Goal: Information Seeking & Learning: Understand process/instructions

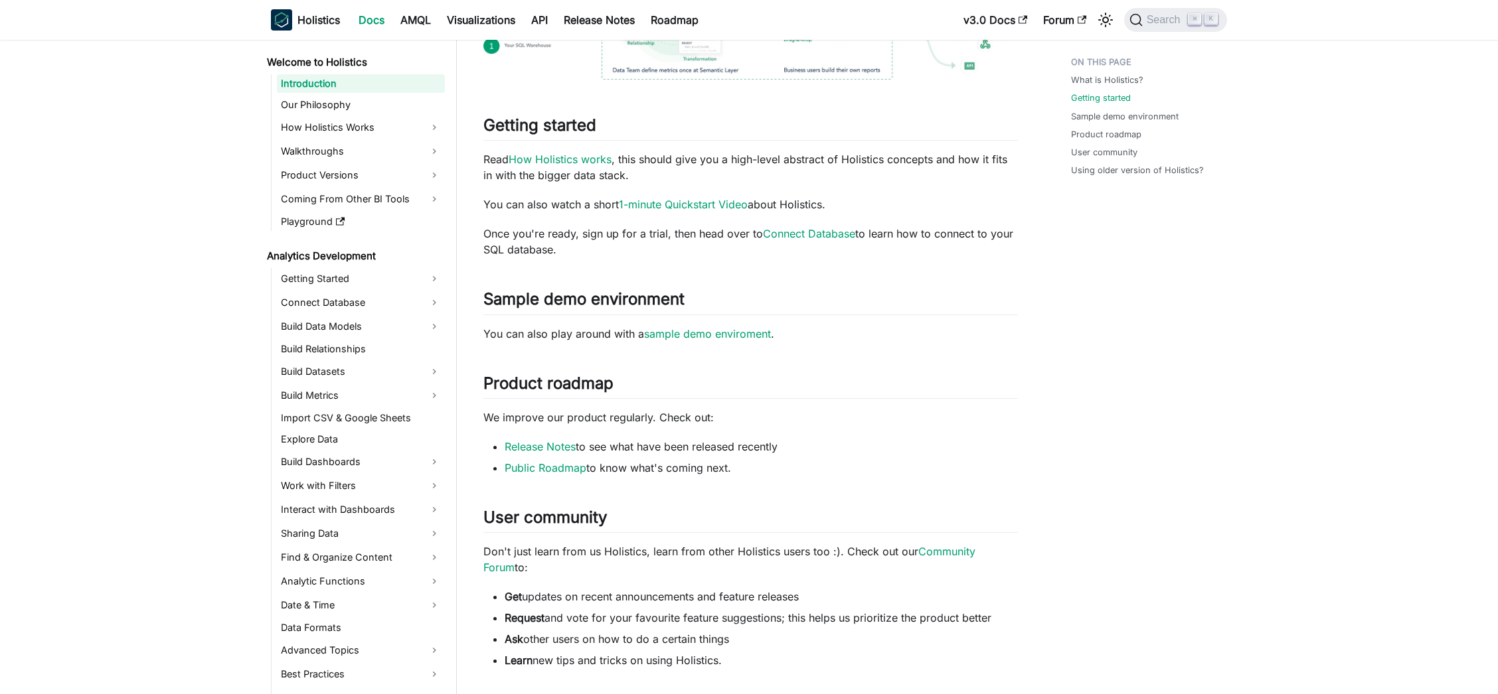
scroll to position [457, 0]
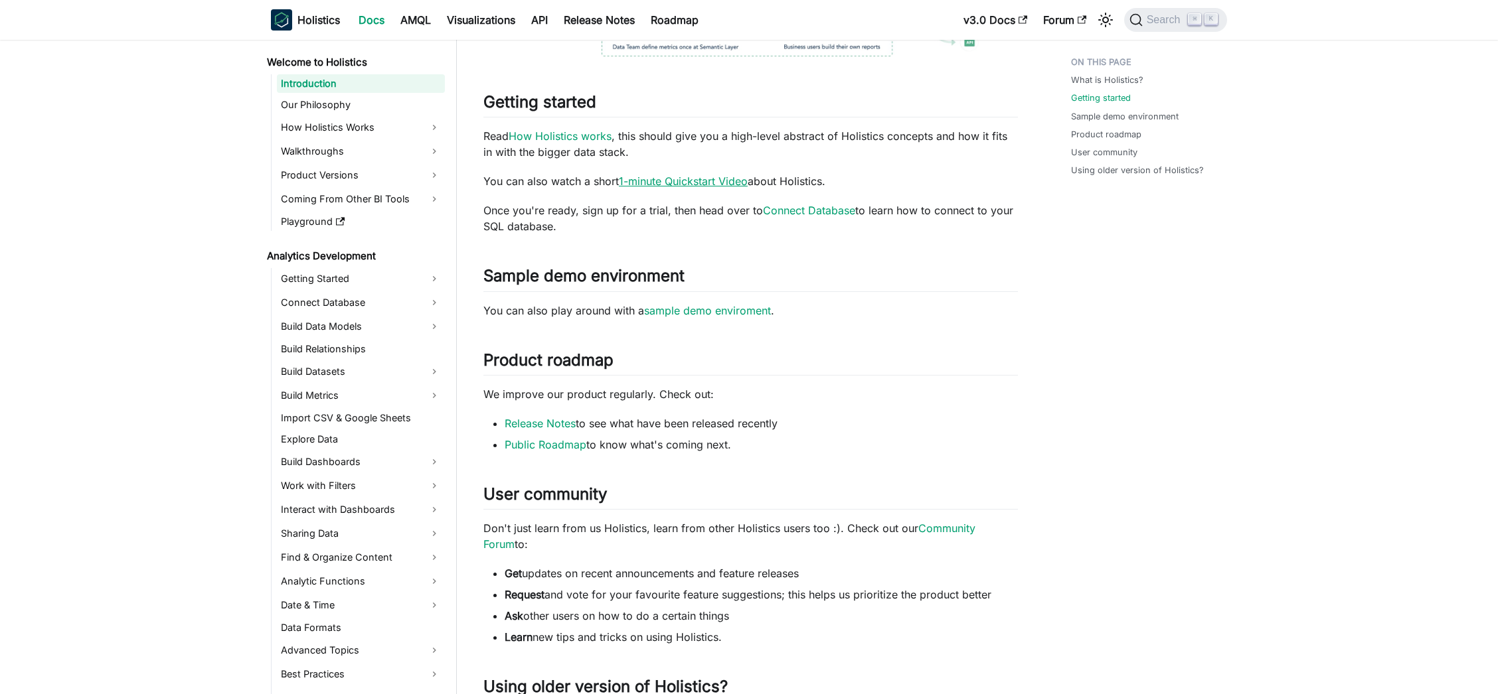
click at [712, 181] on link "1-minute Quickstart Video" at bounding box center [683, 181] width 129 height 13
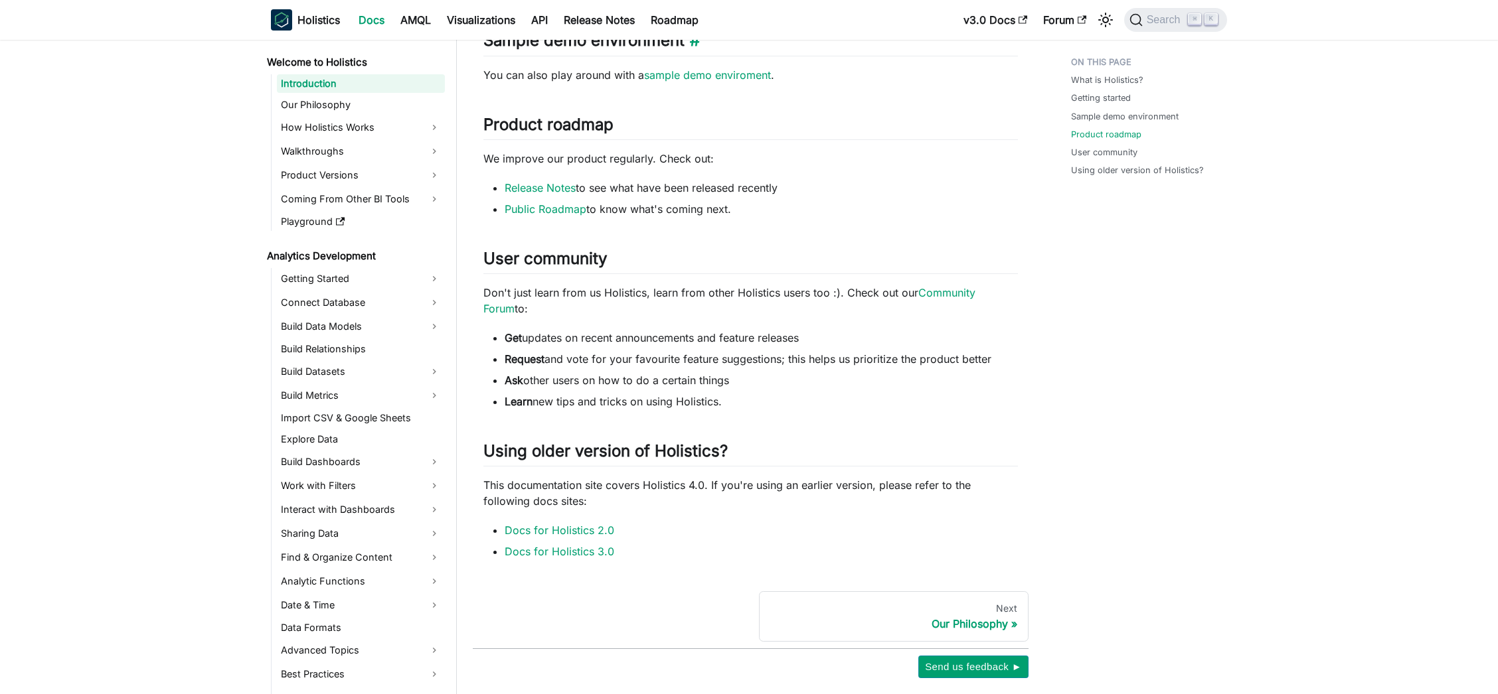
scroll to position [694, 0]
click at [371, 270] on link "Getting Started" at bounding box center [361, 278] width 168 height 21
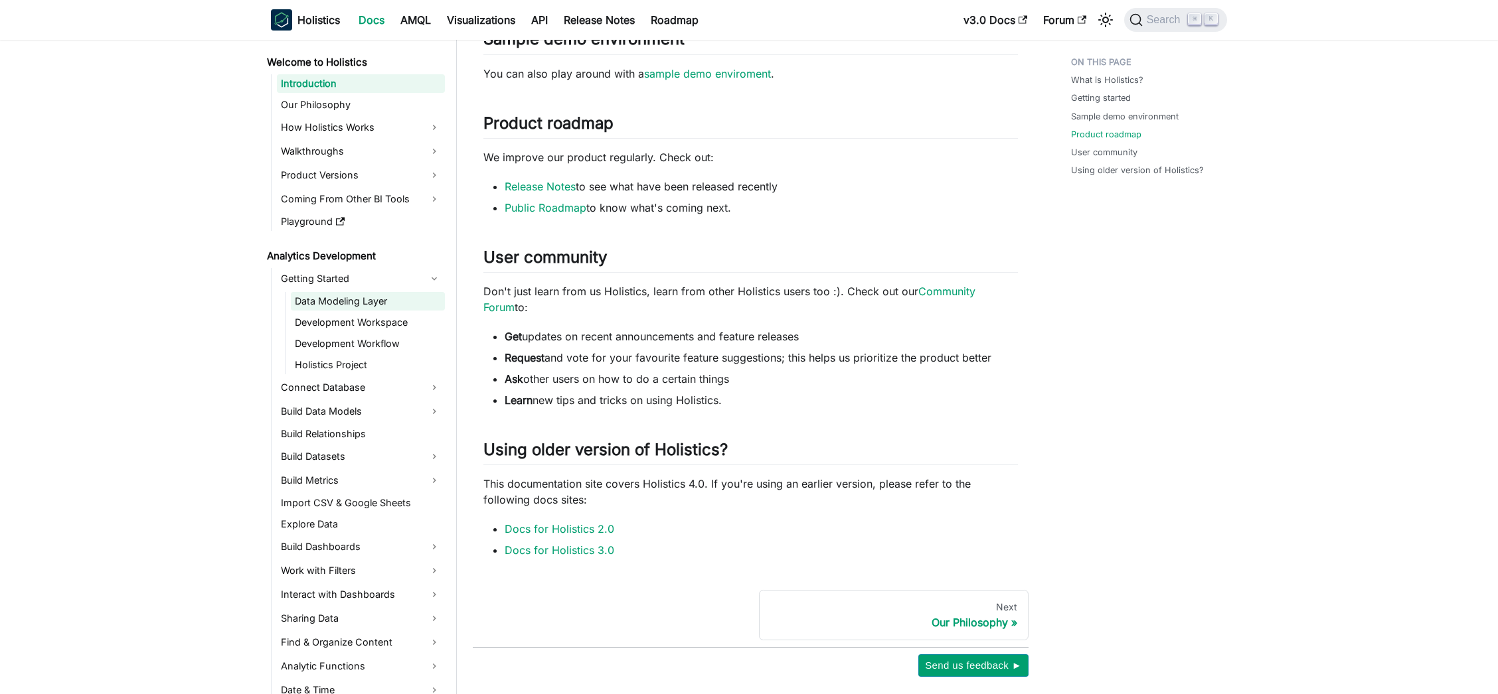
click at [390, 295] on link "Data Modeling Layer" at bounding box center [368, 301] width 154 height 19
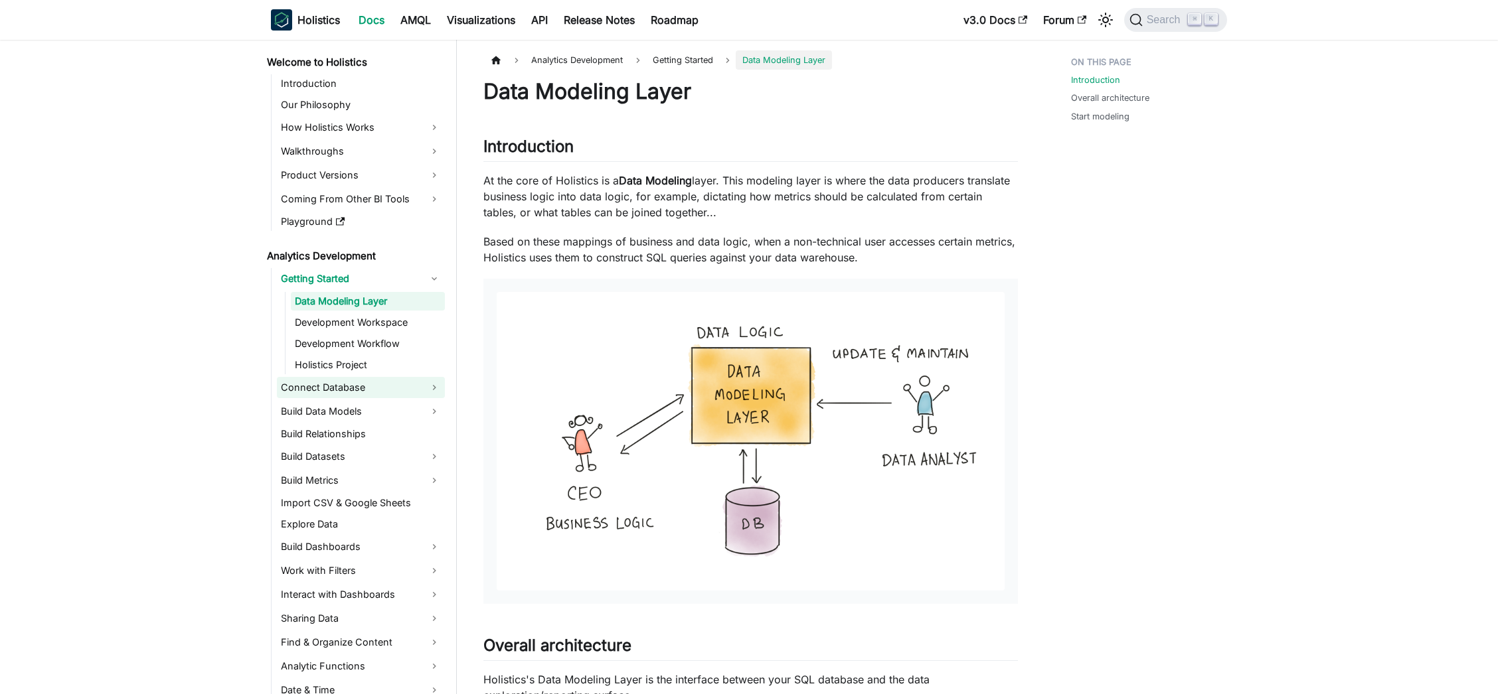
click at [335, 377] on link "Connect Database" at bounding box center [361, 387] width 168 height 21
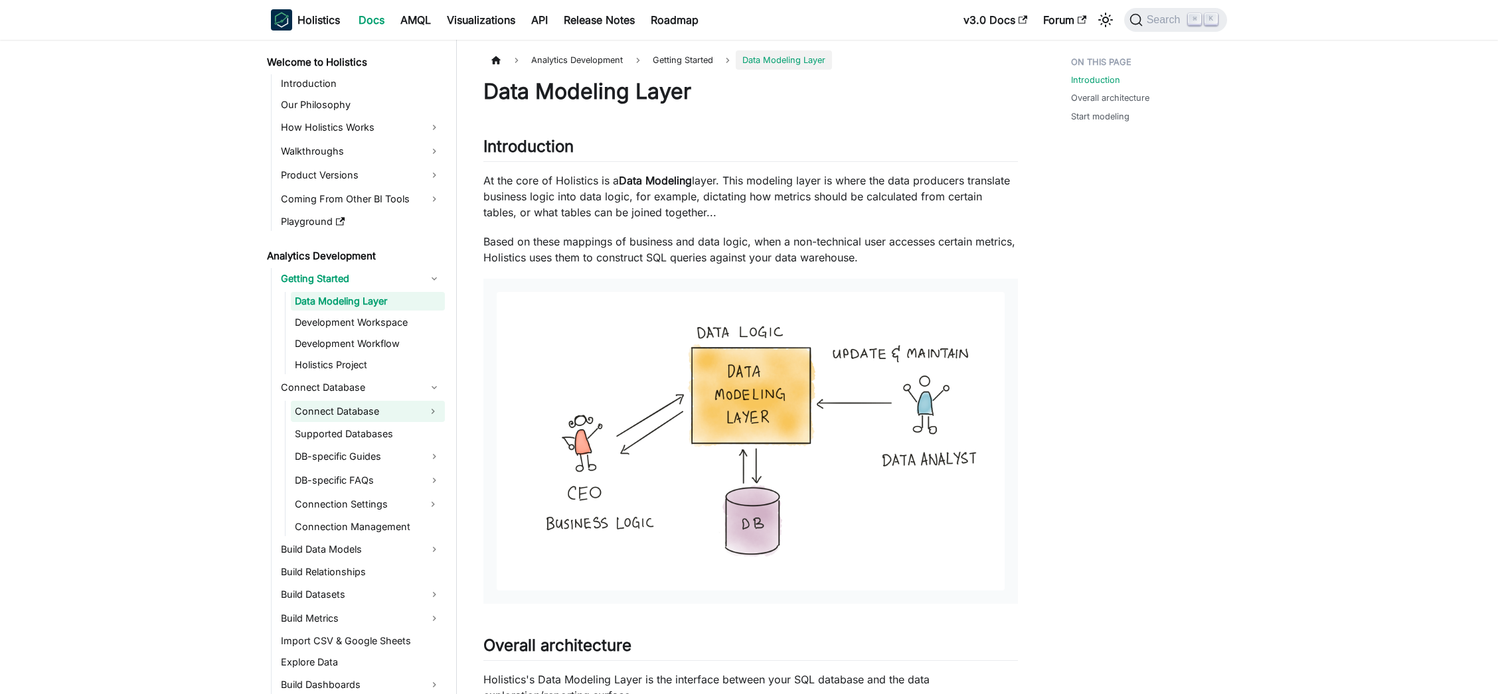
click at [337, 403] on link "Connect Database" at bounding box center [356, 411] width 130 height 21
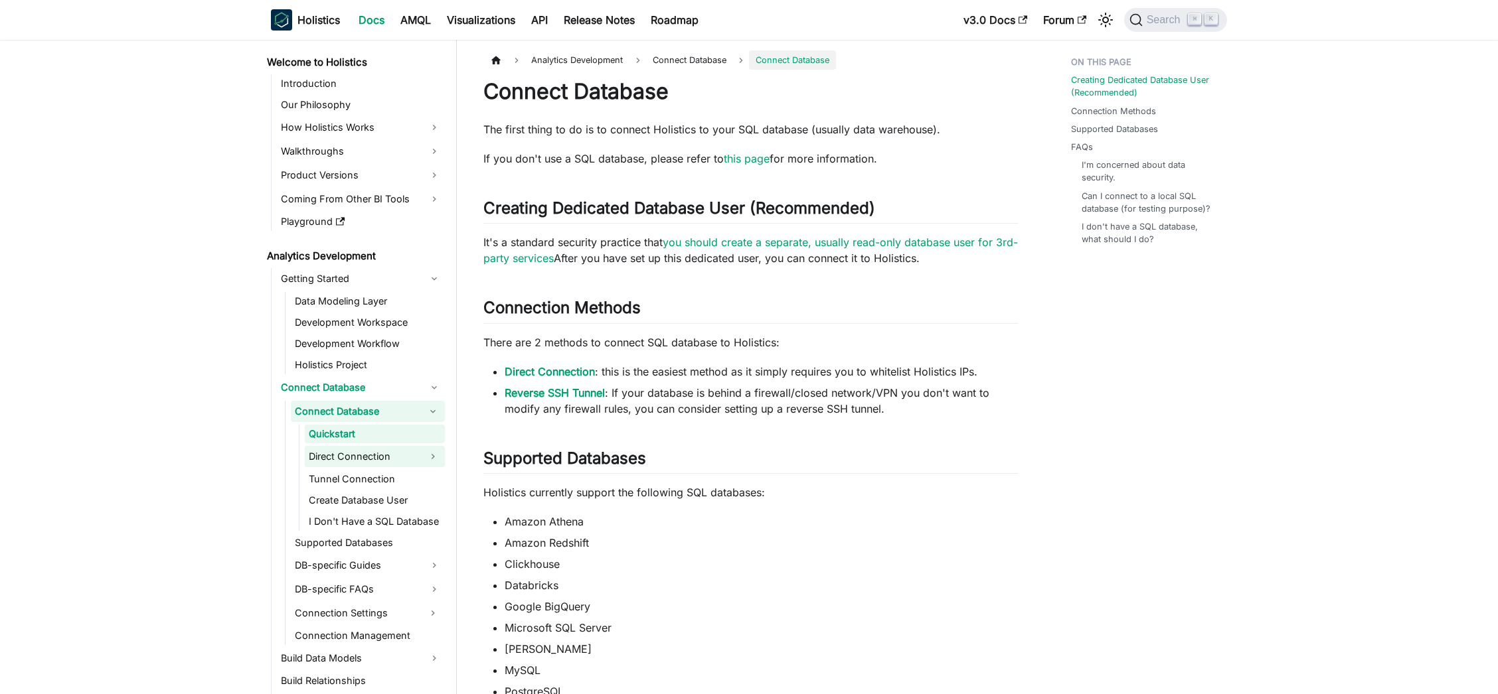
click at [341, 454] on link "Direct Connection" at bounding box center [363, 456] width 116 height 21
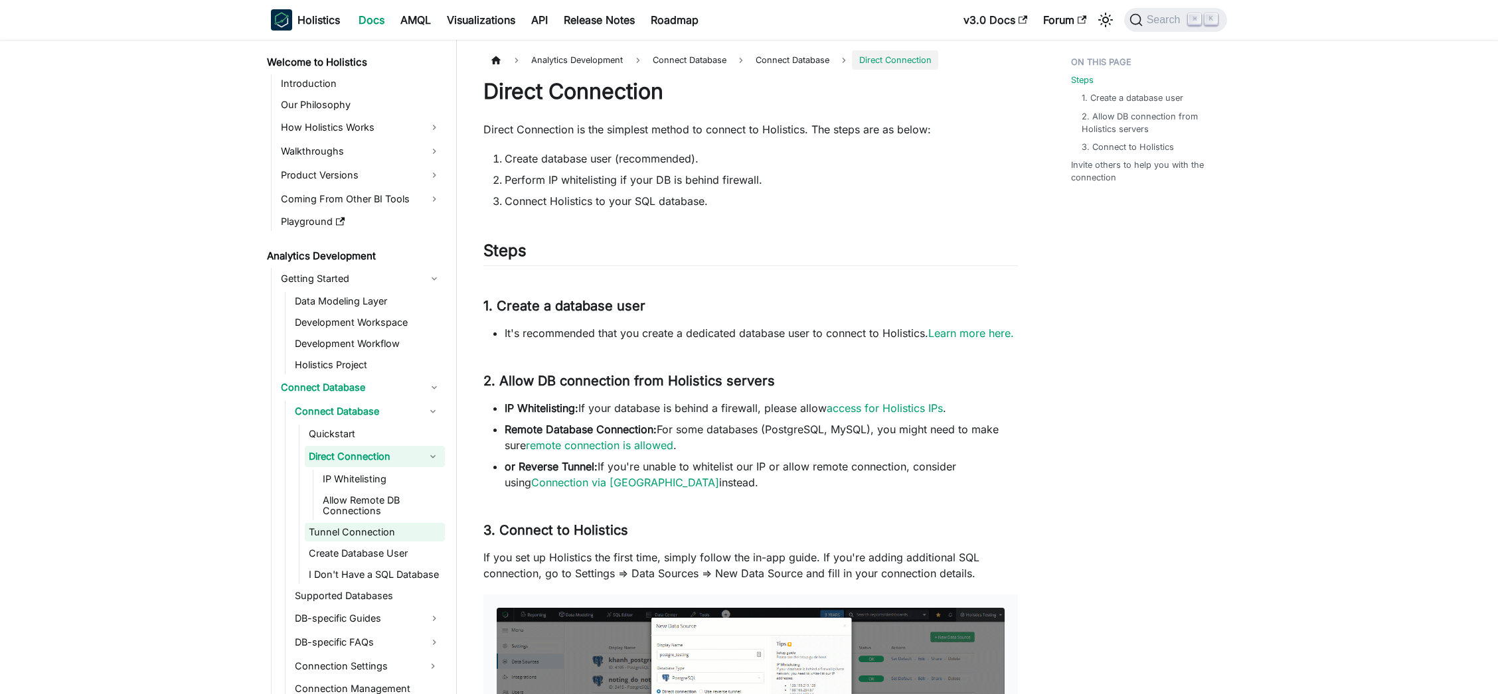
click at [347, 532] on link "Tunnel Connection" at bounding box center [375, 532] width 140 height 19
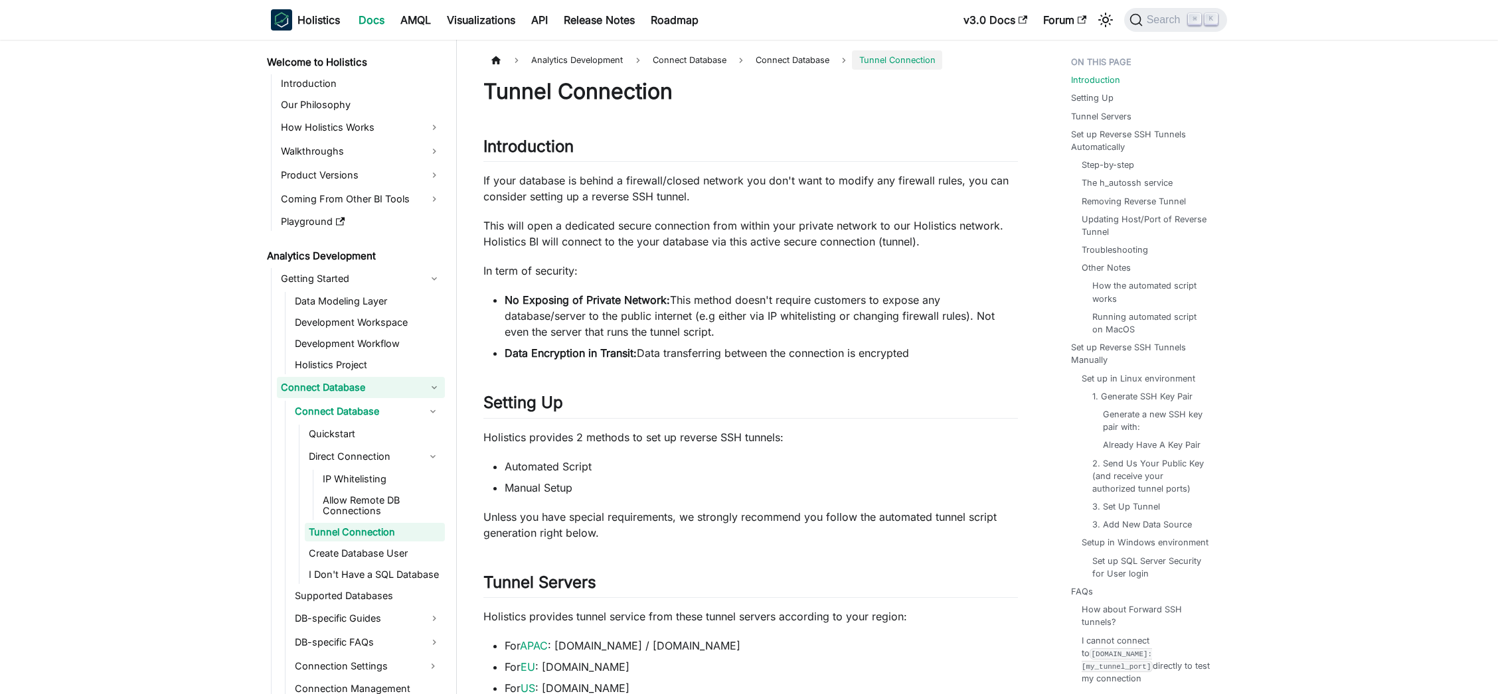
click at [355, 388] on link "Connect Database" at bounding box center [361, 387] width 168 height 21
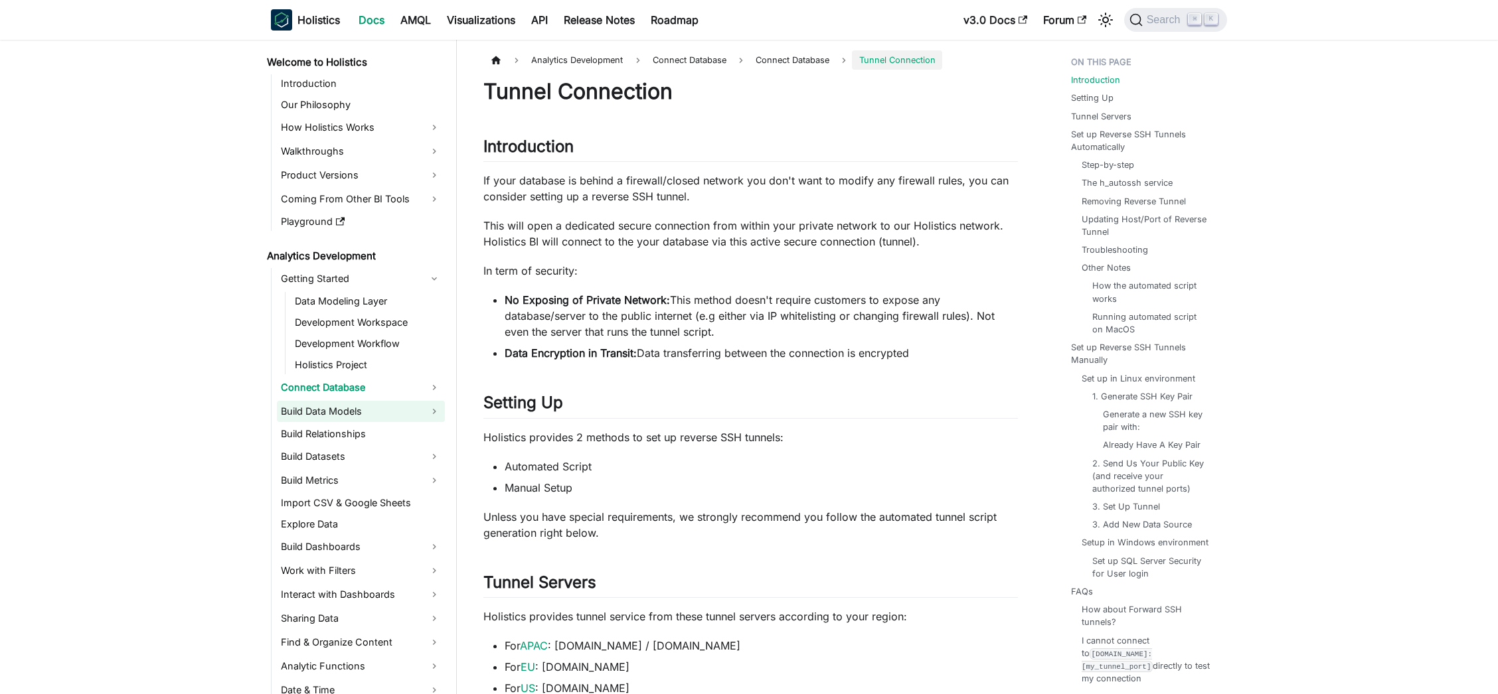
click at [355, 412] on link "Build Data Models" at bounding box center [361, 411] width 168 height 21
click at [352, 429] on link "Data Models" at bounding box center [368, 434] width 154 height 19
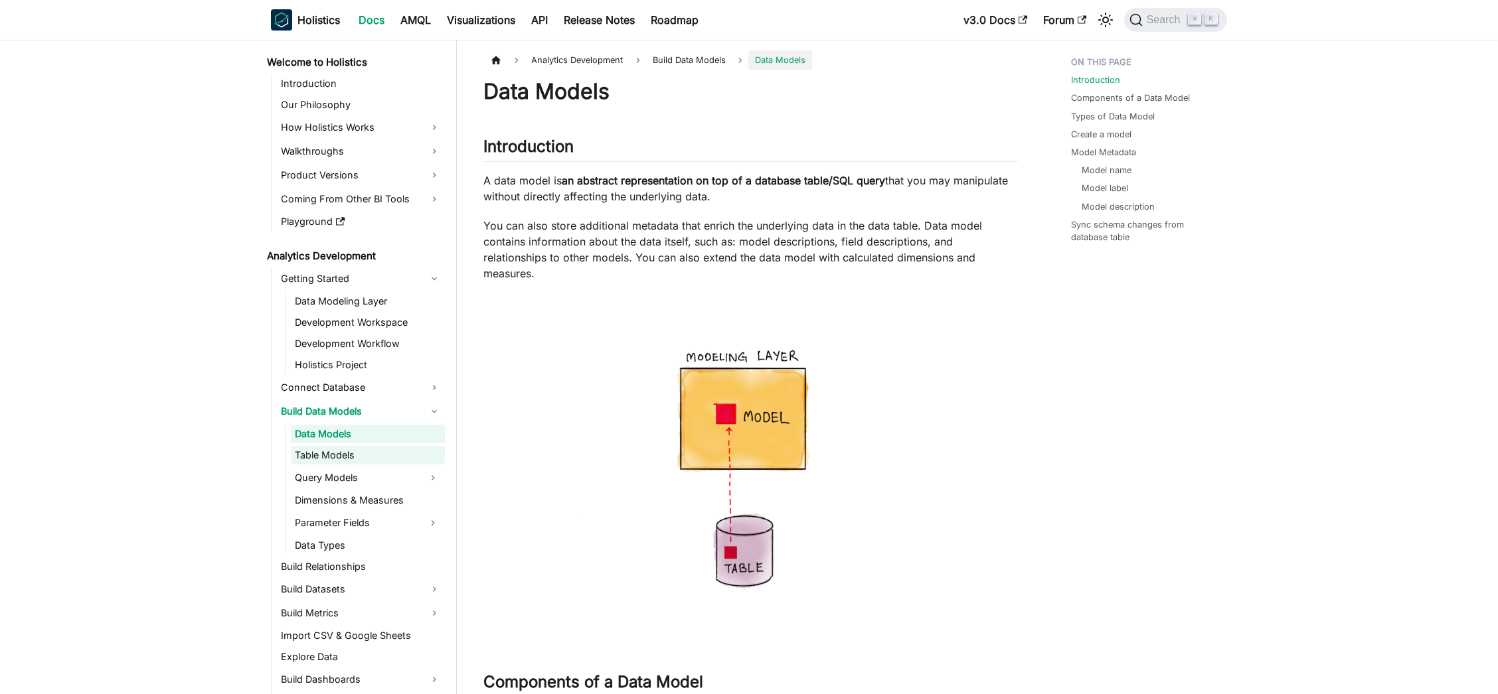
click at [348, 457] on link "Table Models" at bounding box center [368, 455] width 154 height 19
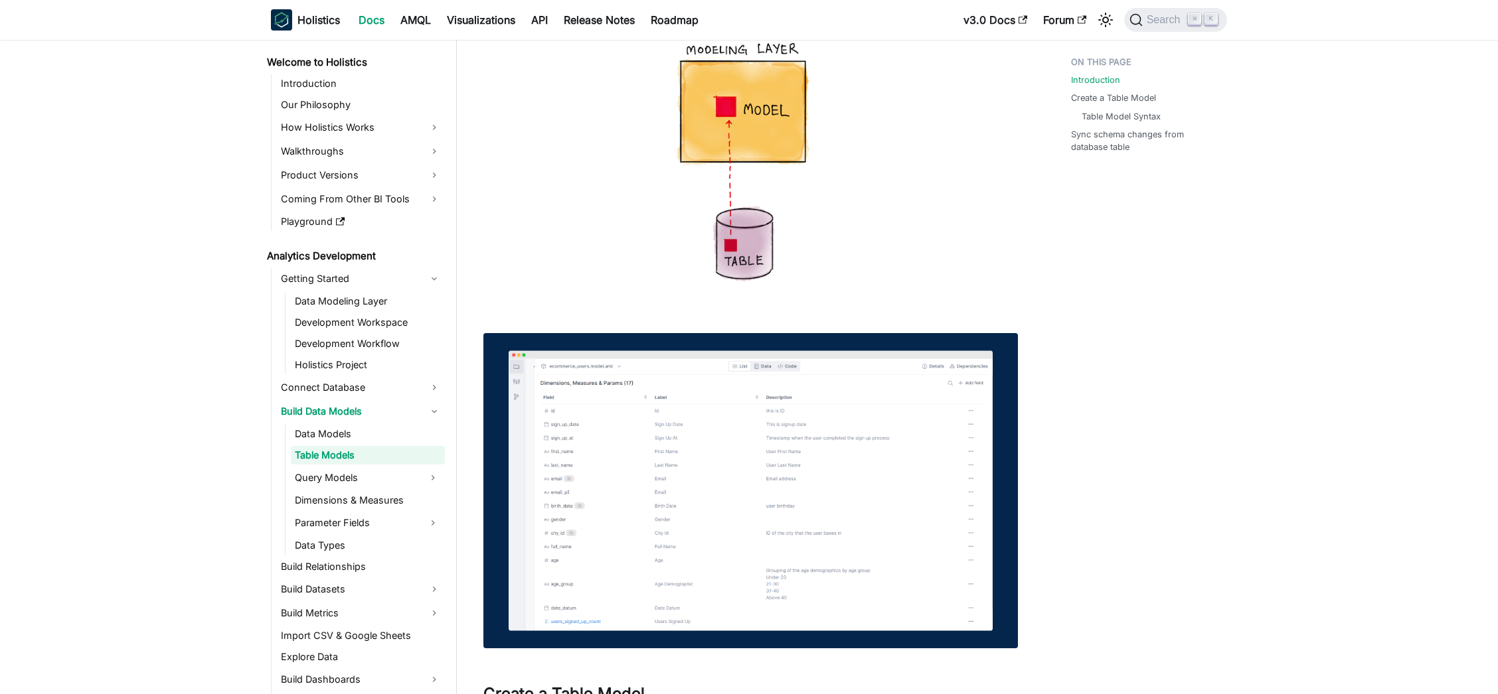
scroll to position [312, 0]
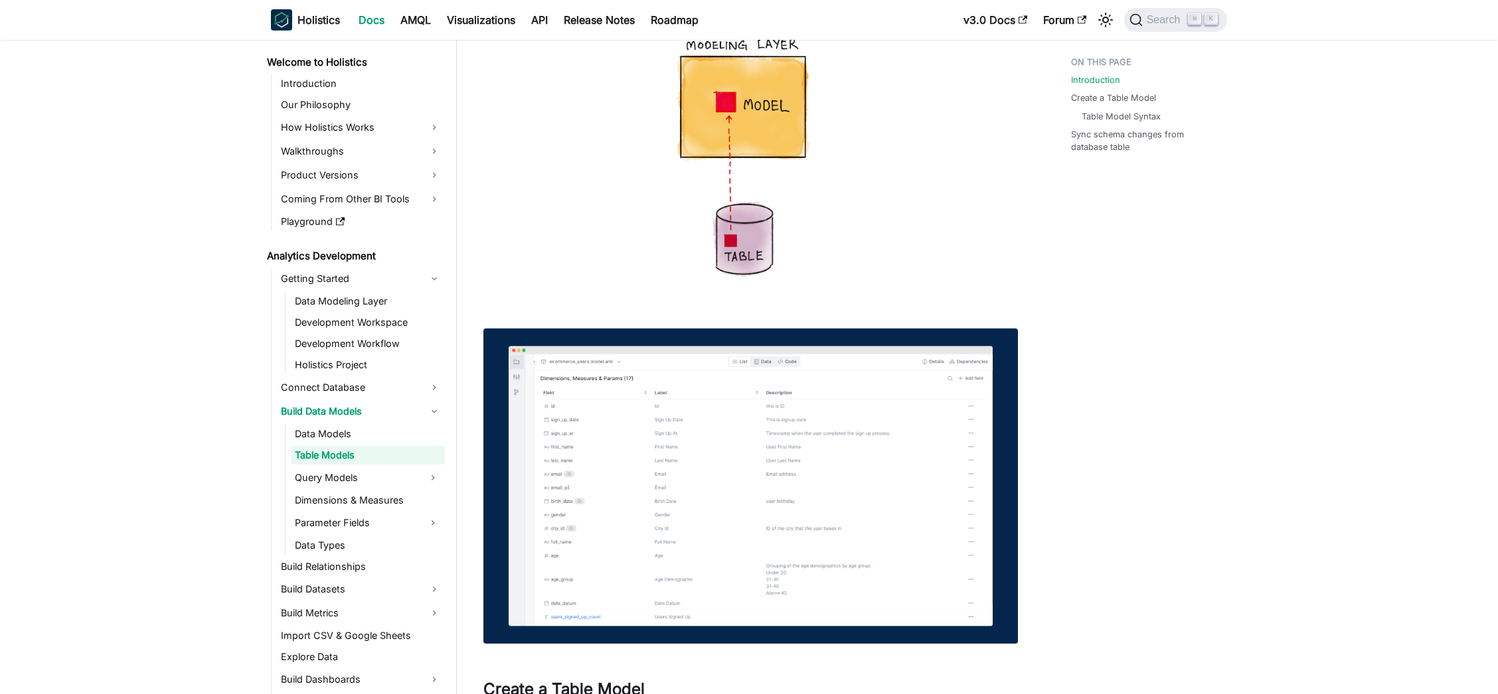
click at [662, 404] on img at bounding box center [750, 487] width 534 height 316
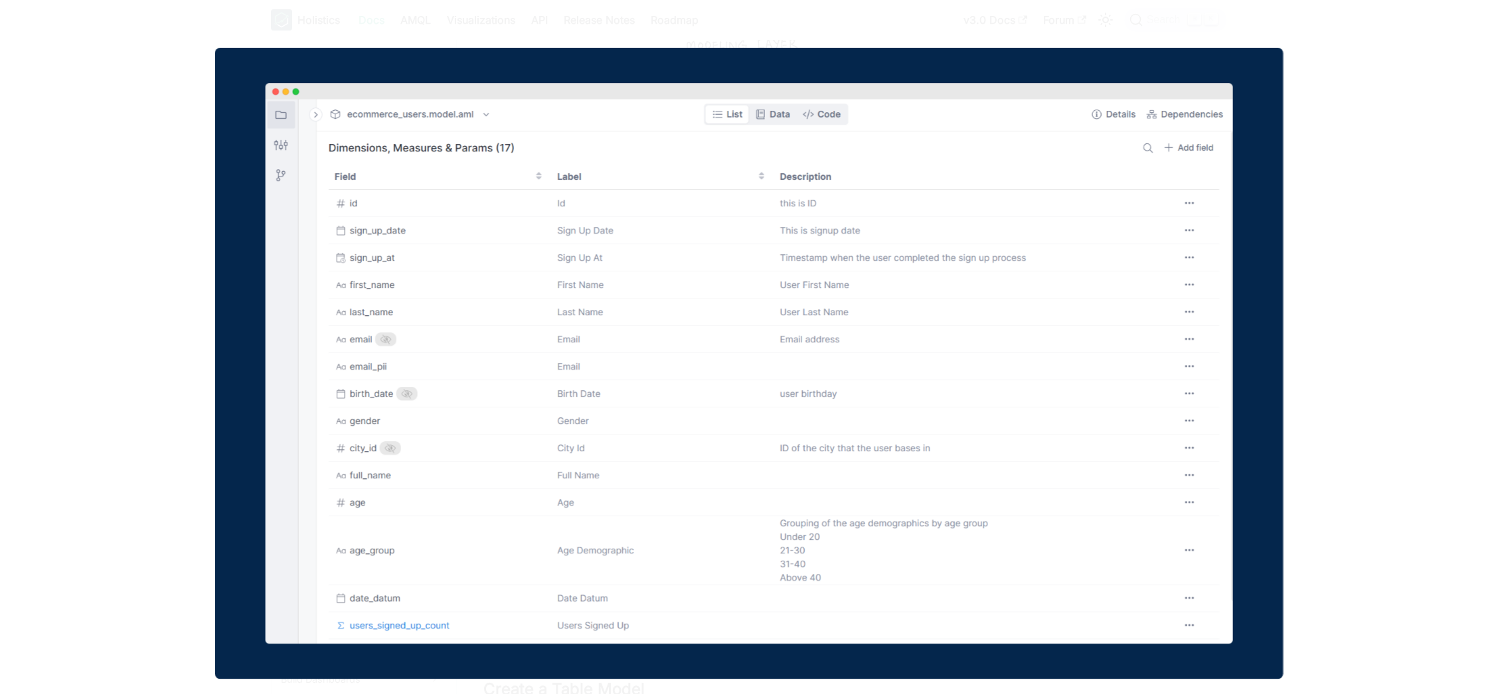
click at [662, 404] on img at bounding box center [749, 363] width 1068 height 631
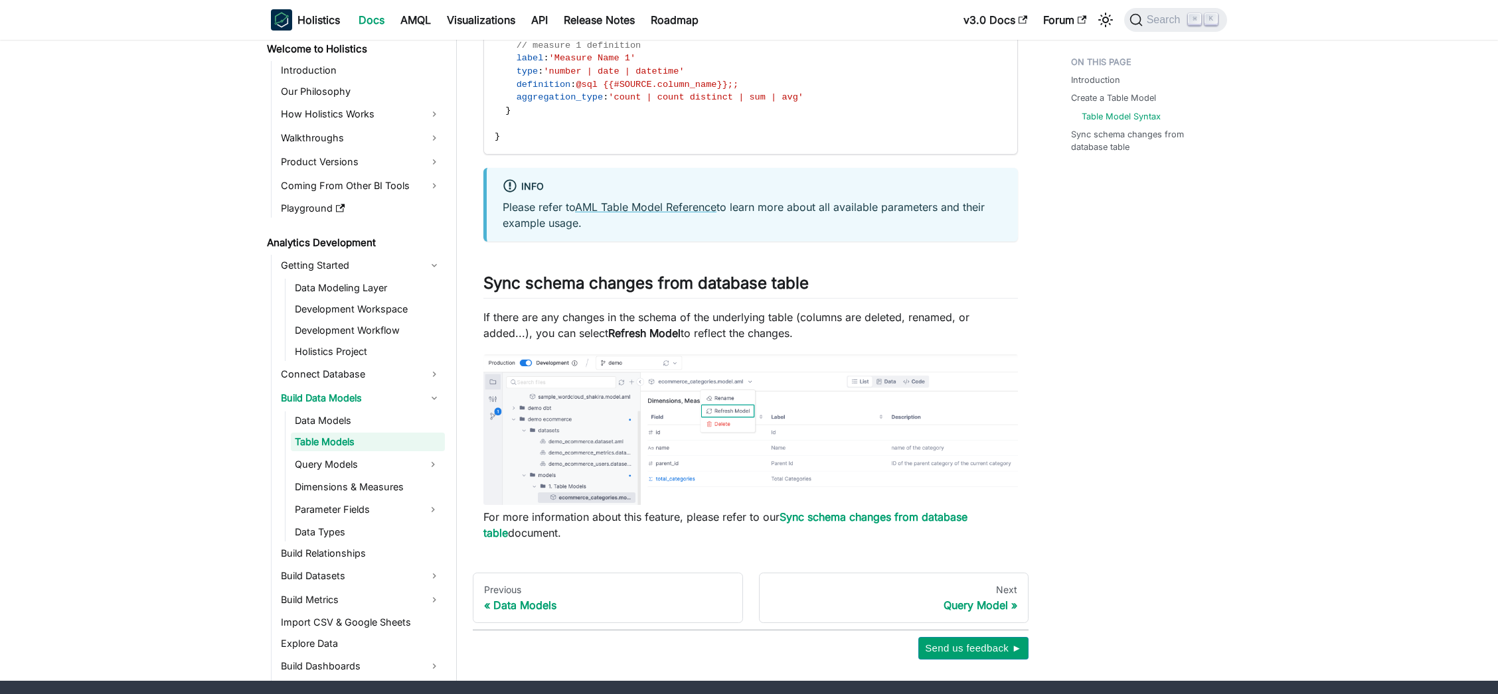
scroll to position [1847, 0]
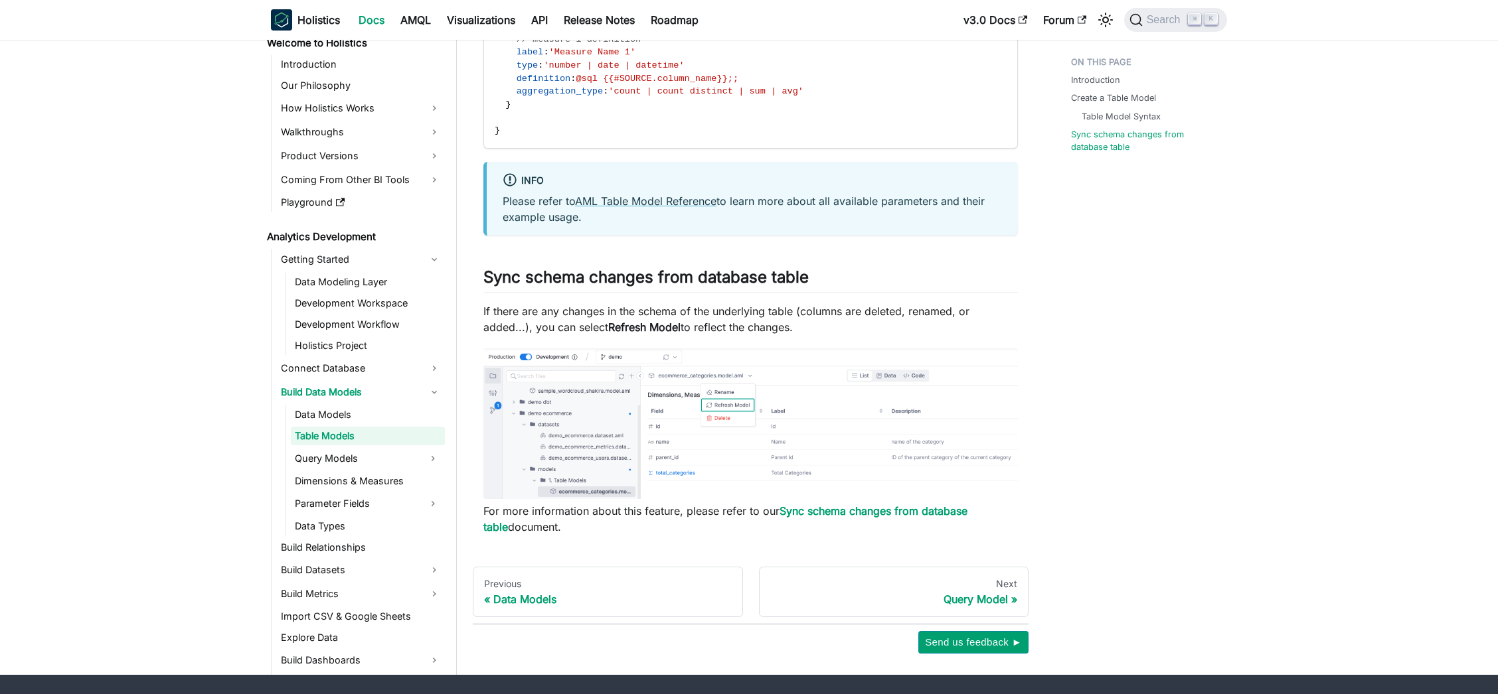
click at [662, 404] on img at bounding box center [750, 423] width 534 height 151
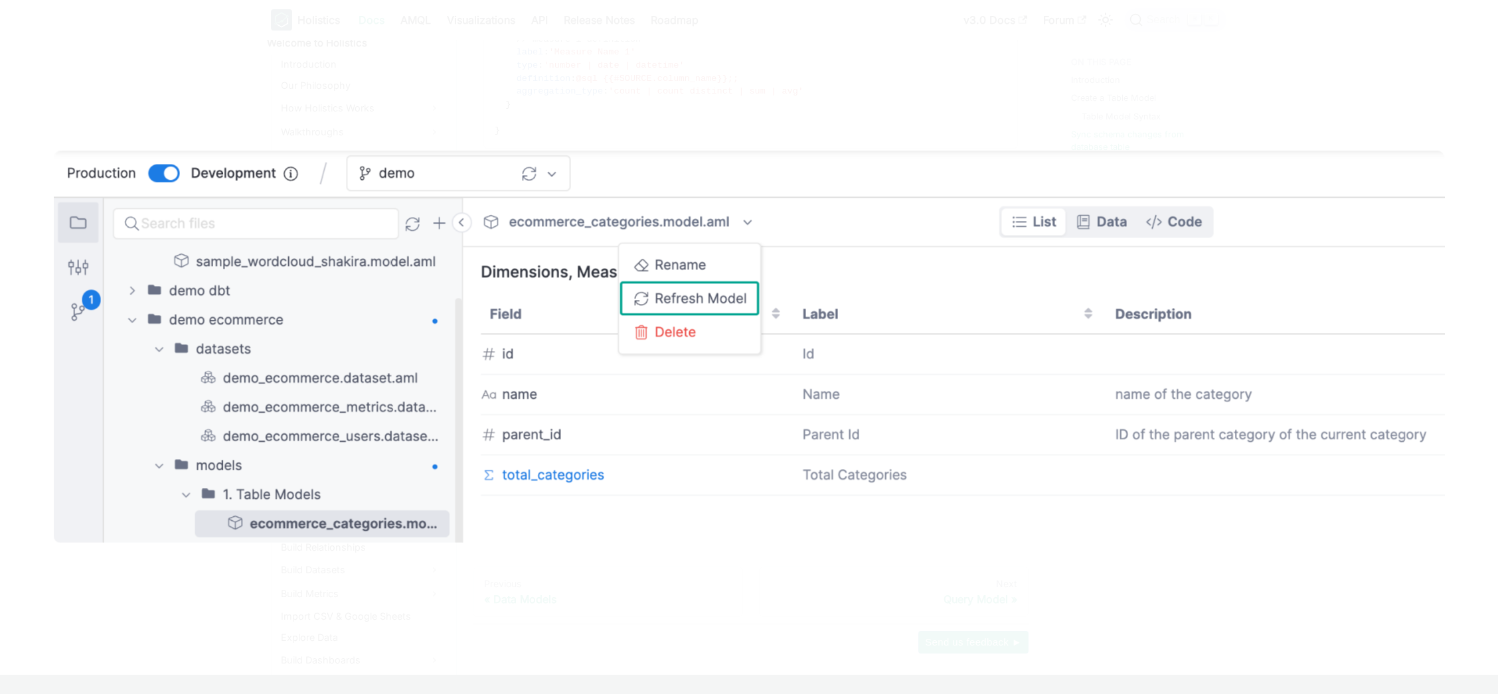
click at [662, 404] on img at bounding box center [749, 347] width 1391 height 392
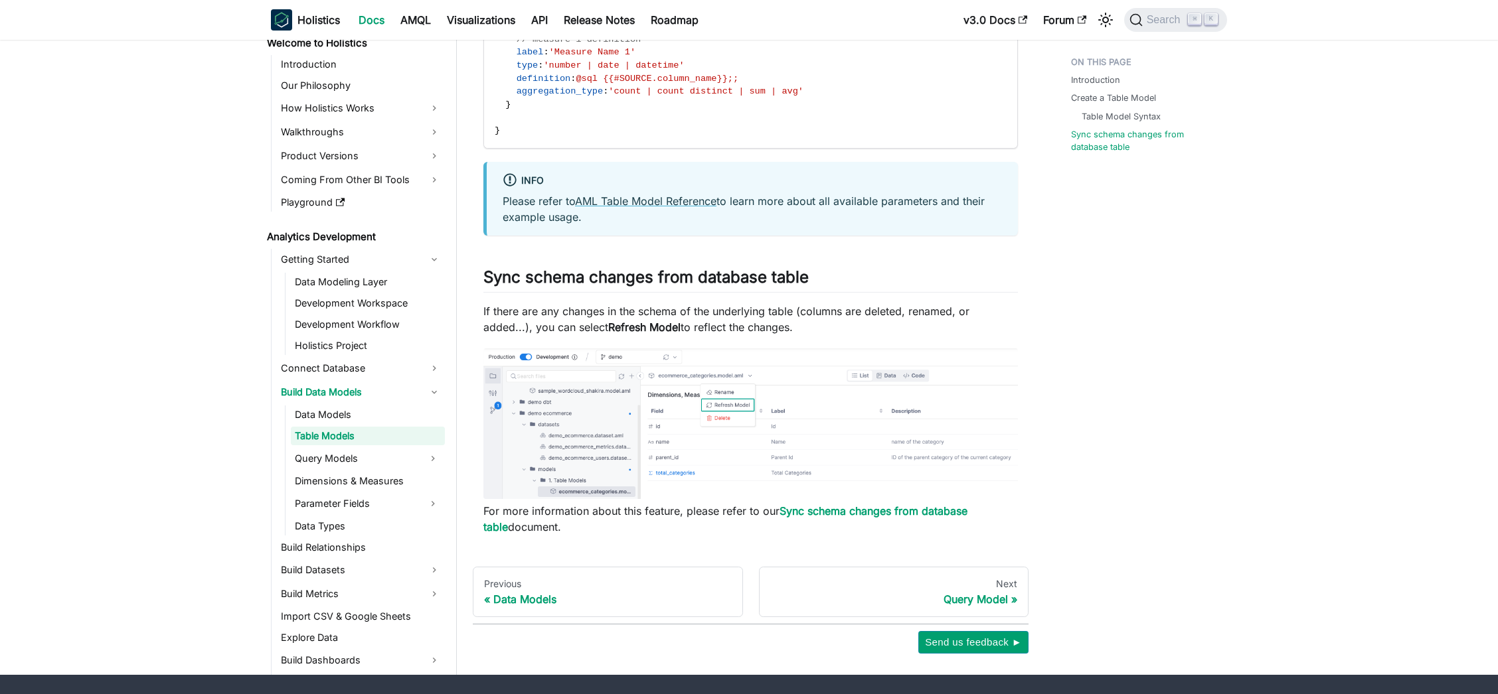
click at [662, 404] on img at bounding box center [750, 423] width 534 height 151
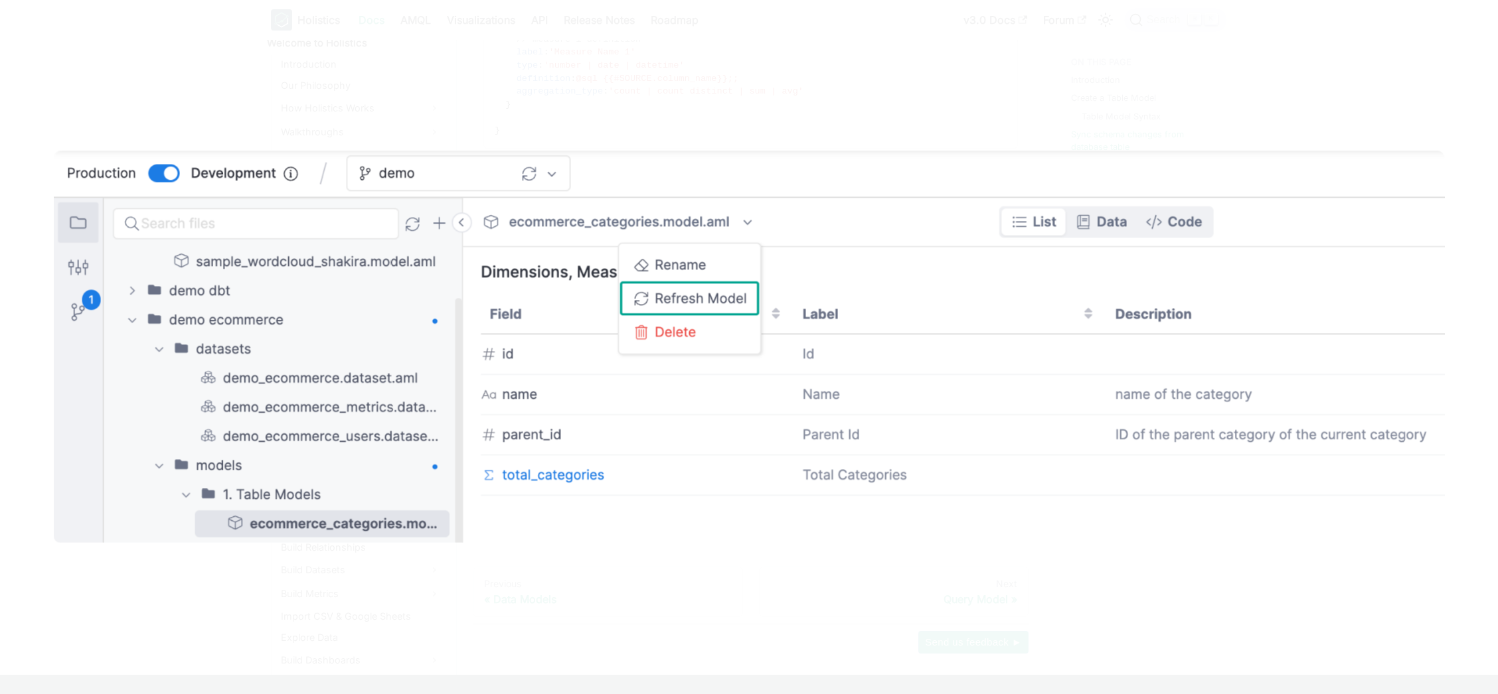
click at [662, 404] on img at bounding box center [749, 347] width 1391 height 392
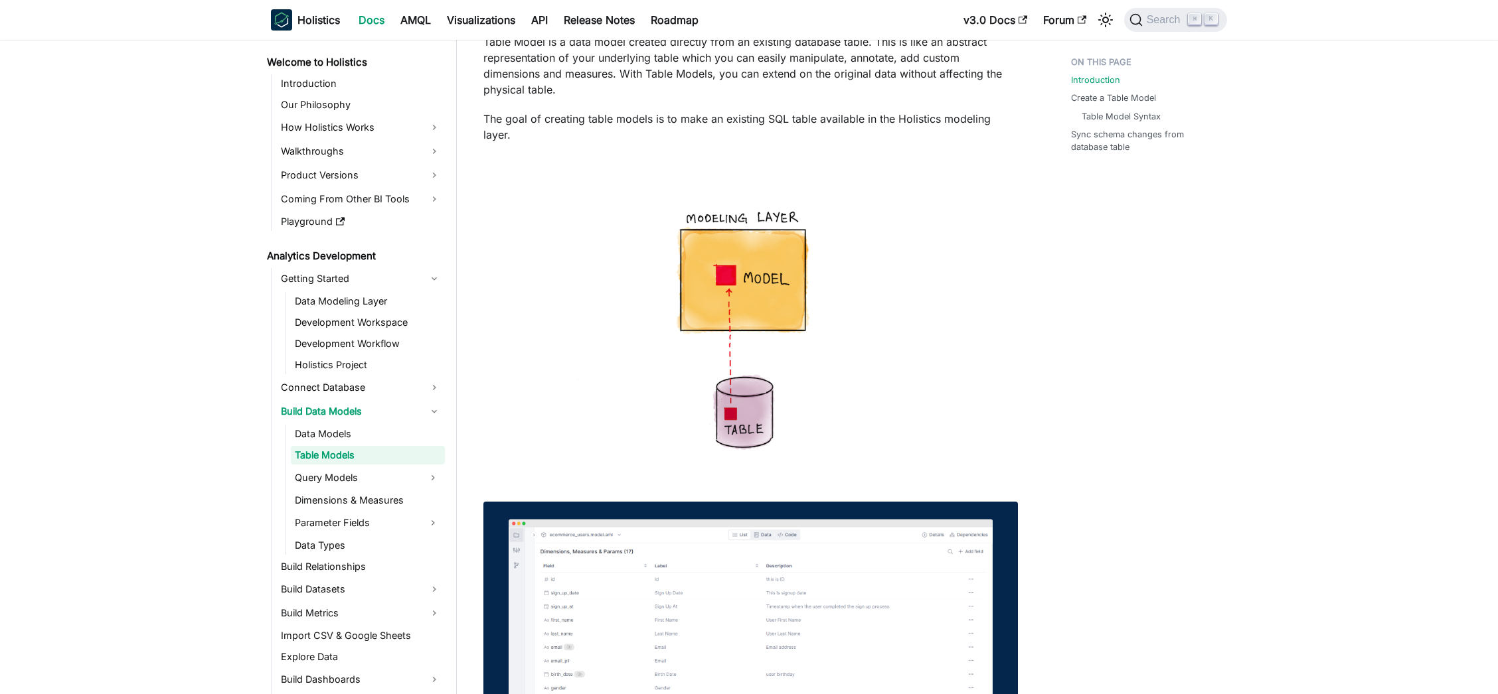
scroll to position [0, 0]
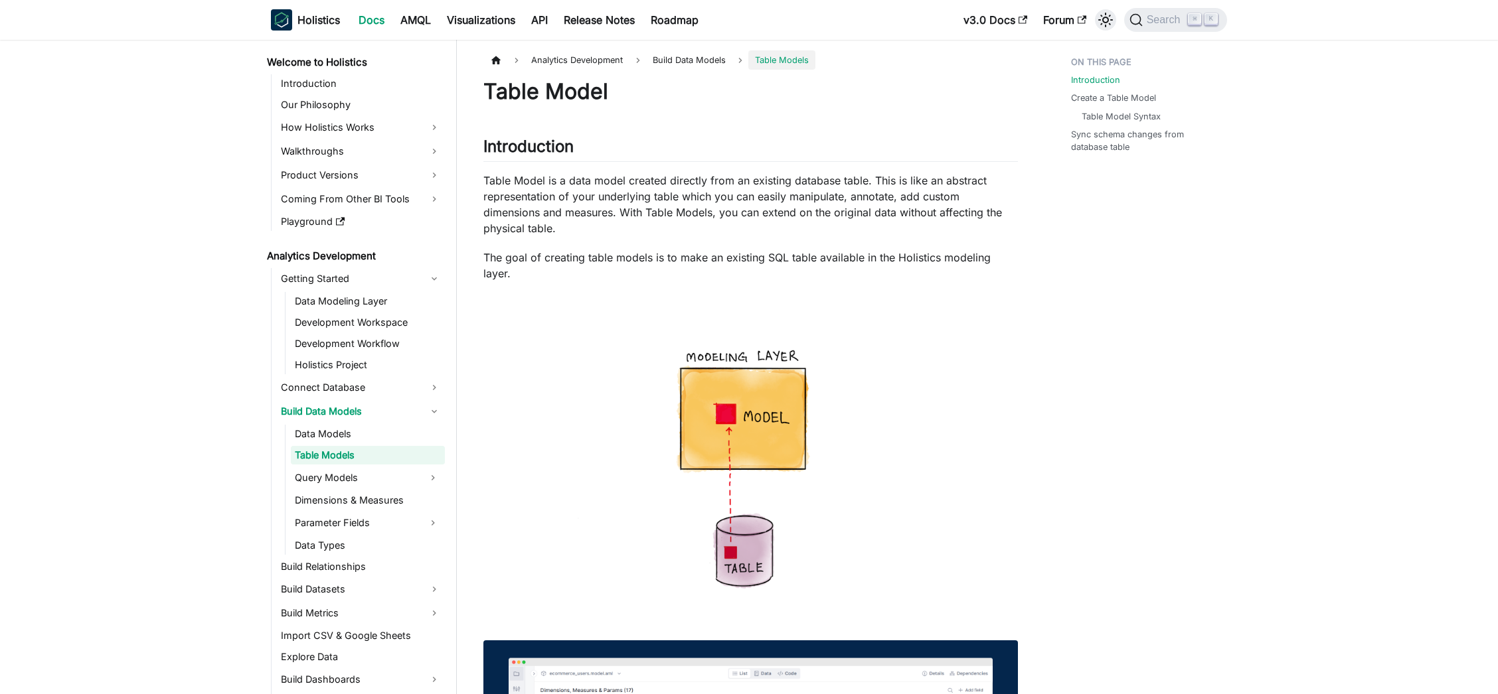
click at [1110, 19] on icon "Switch between dark and light mode (currently light mode)" at bounding box center [1105, 20] width 15 height 15
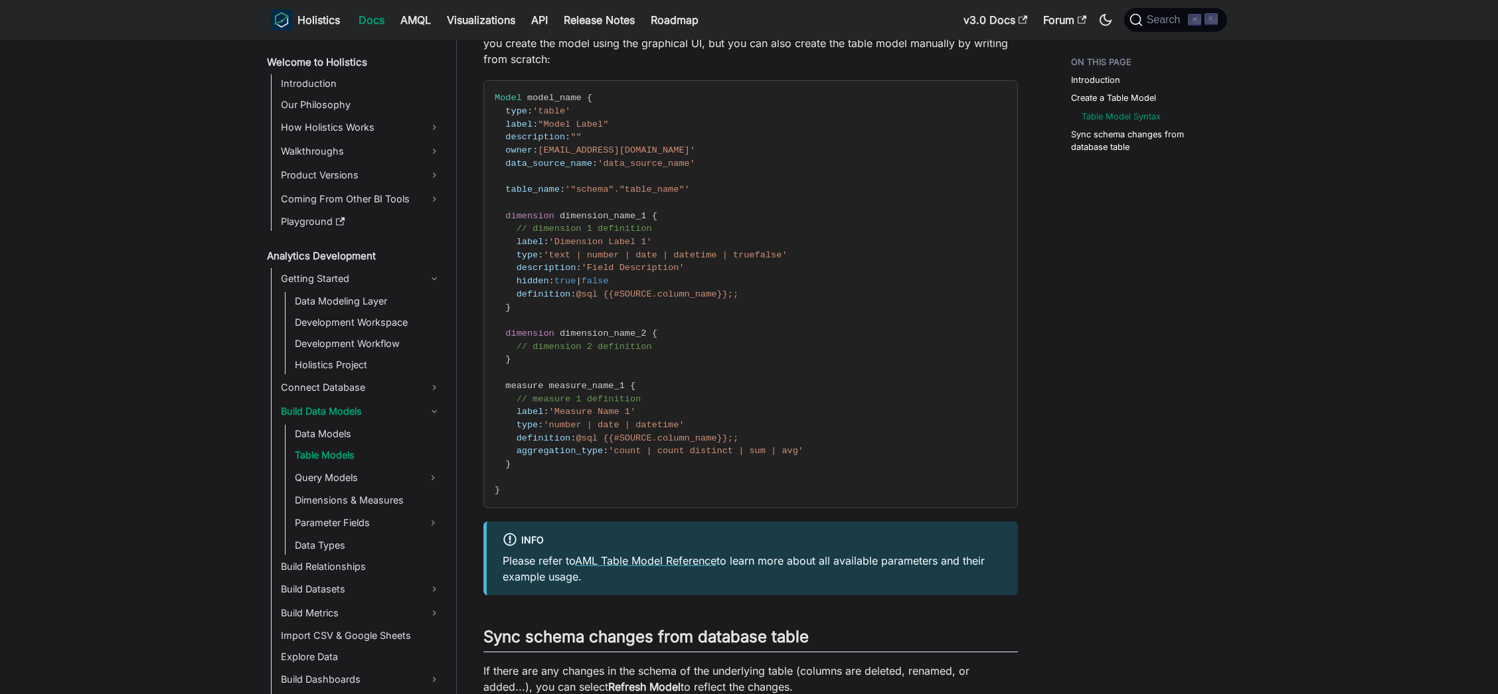
scroll to position [1662, 0]
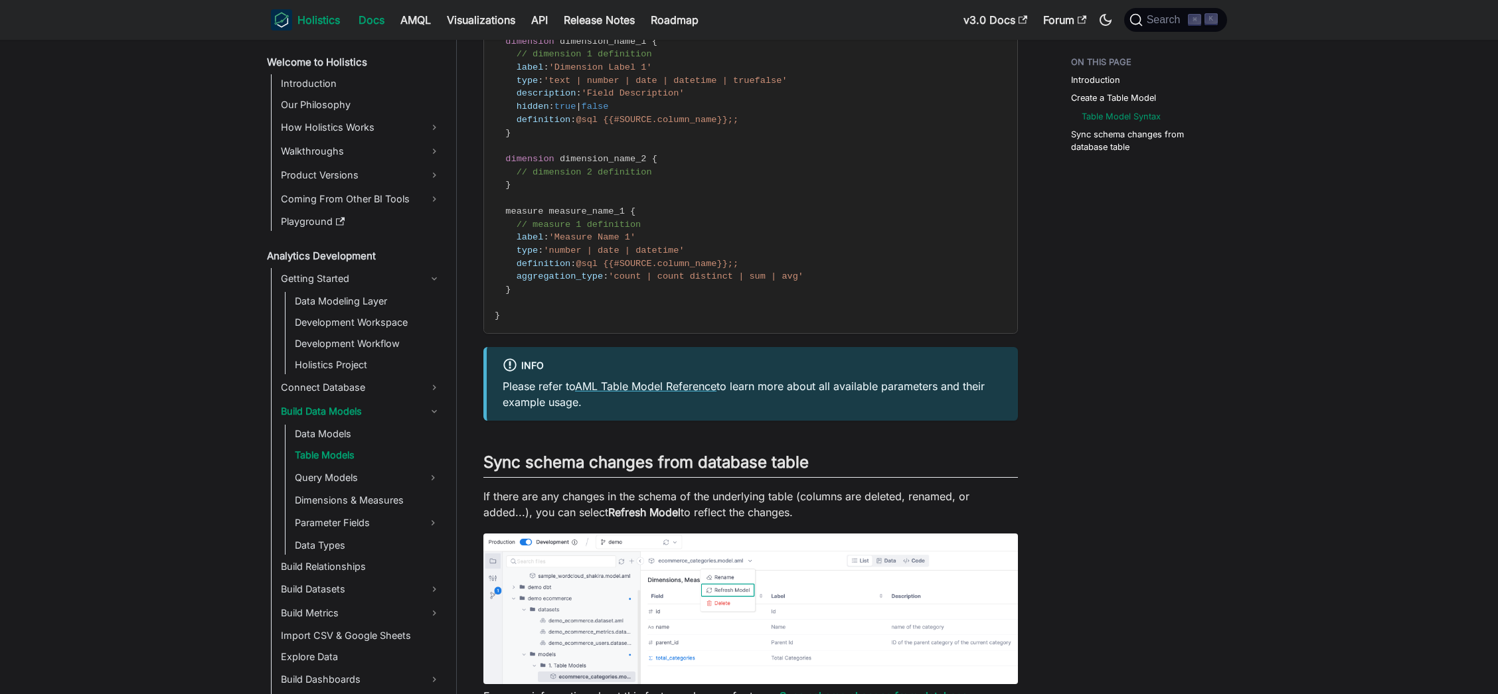
click at [299, 25] on b "Holistics" at bounding box center [318, 20] width 42 height 16
